Goal: Task Accomplishment & Management: Manage account settings

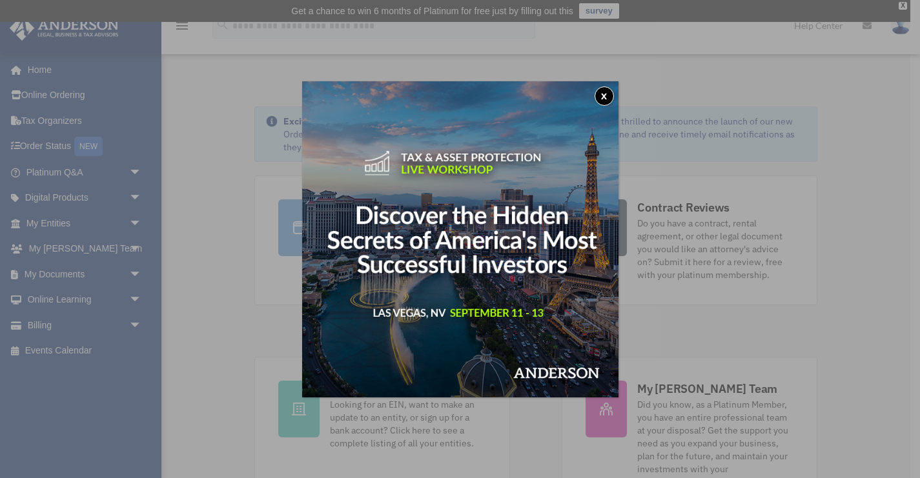
click at [606, 96] on button "x" at bounding box center [604, 96] width 19 height 19
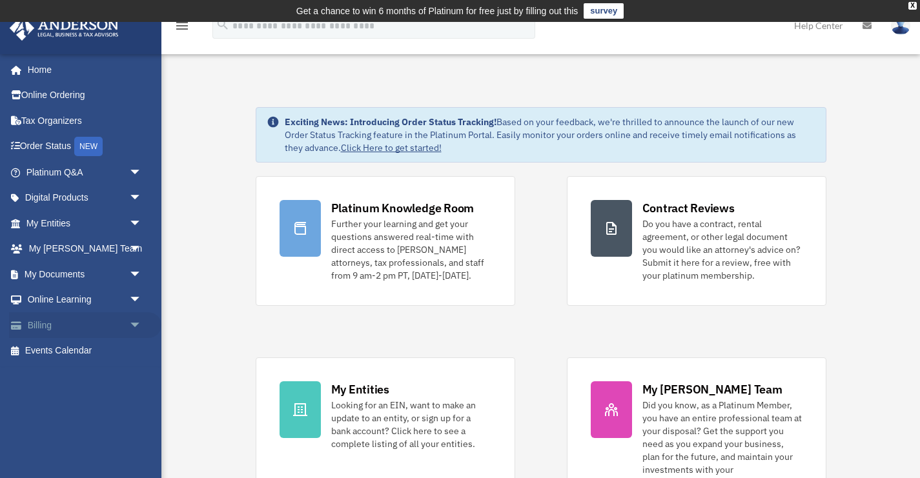
click at [45, 326] on link "Billing arrow_drop_down" at bounding box center [85, 325] width 152 height 26
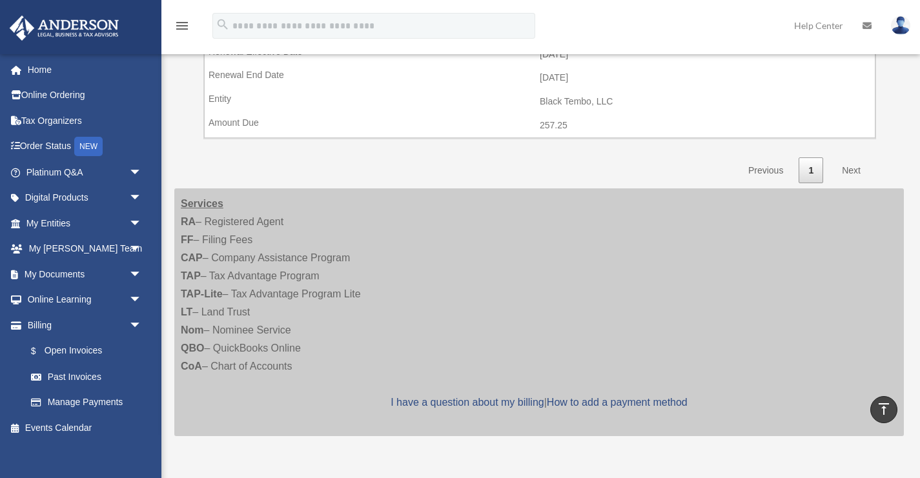
scroll to position [316, 0]
click at [110, 396] on link "Manage Payments" at bounding box center [89, 403] width 143 height 26
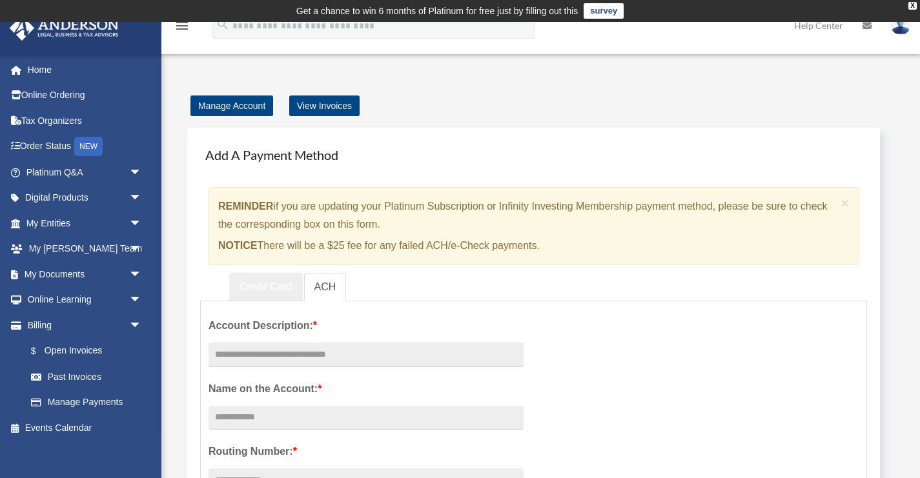
click at [260, 280] on link "Credit Card" at bounding box center [266, 287] width 74 height 29
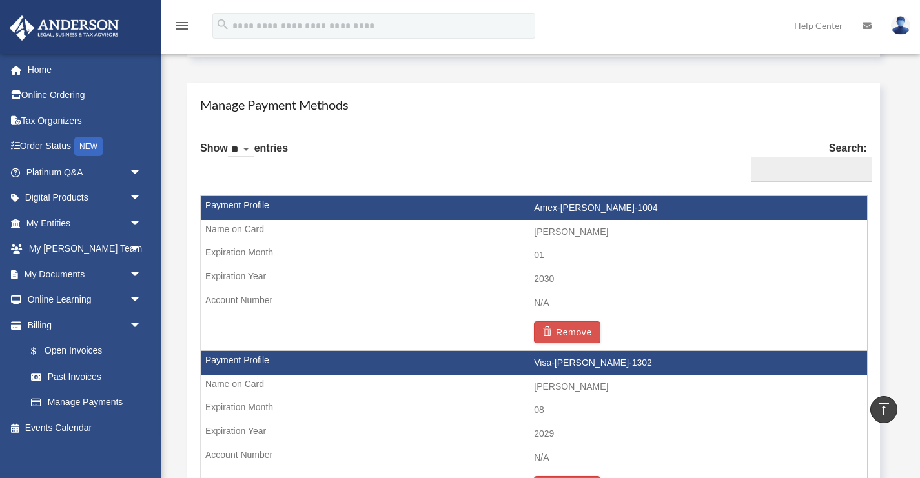
scroll to position [696, 0]
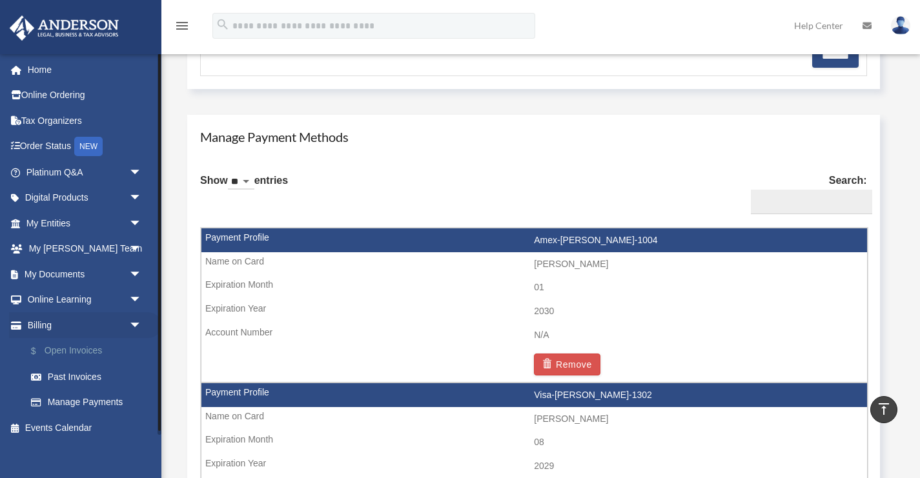
click at [94, 353] on link "$ Open Invoices" at bounding box center [89, 351] width 143 height 26
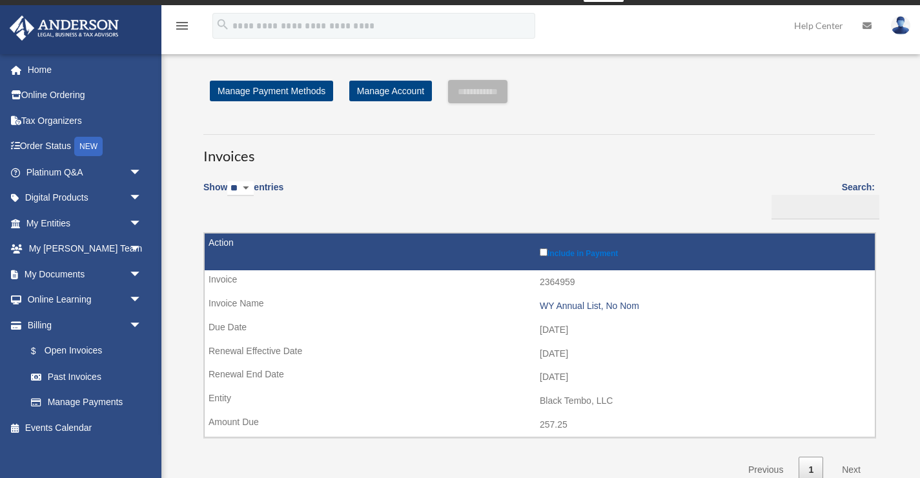
scroll to position [19, 0]
